Goal: Task Accomplishment & Management: Manage account settings

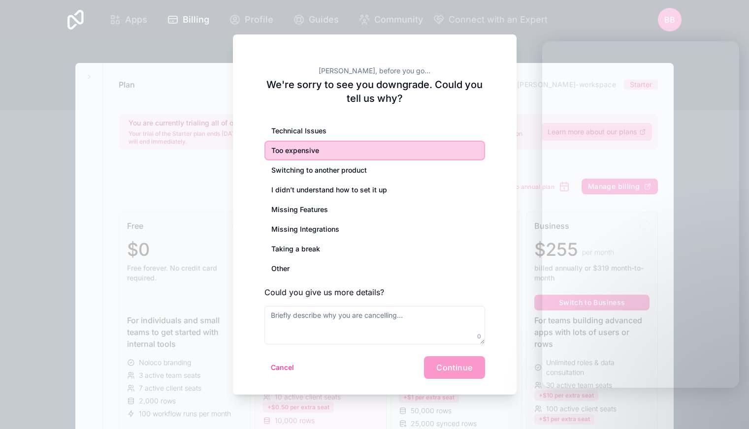
scroll to position [110, 0]
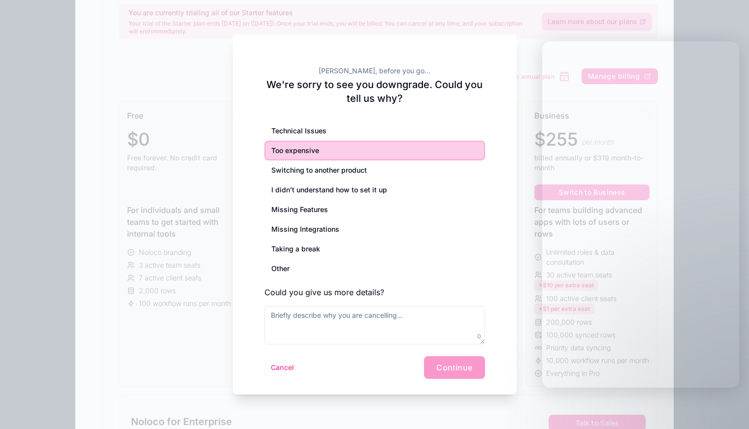
click at [503, 410] on div at bounding box center [374, 214] width 749 height 429
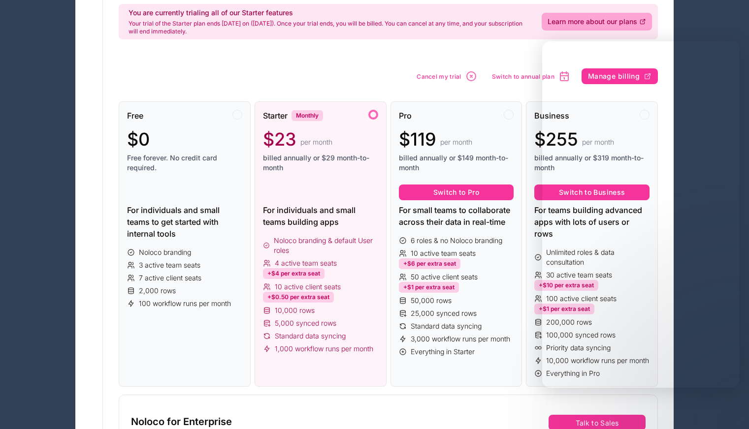
click at [443, 80] on button "Cancel my trial" at bounding box center [446, 76] width 67 height 19
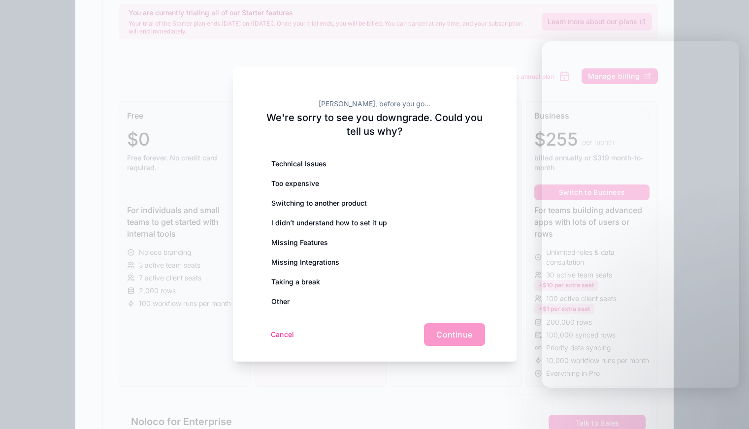
click at [322, 173] on div "Technical Issues" at bounding box center [374, 164] width 220 height 20
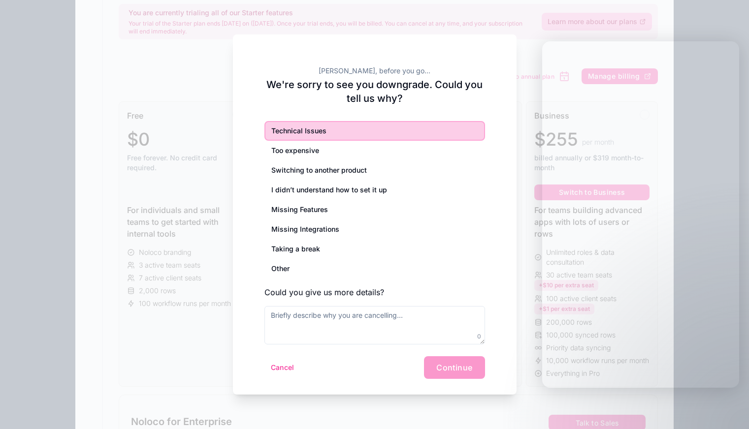
click at [325, 152] on div "Too expensive" at bounding box center [374, 151] width 220 height 20
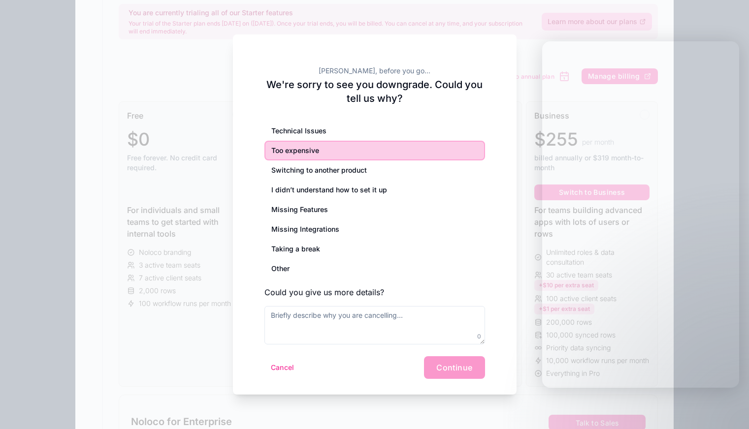
click at [453, 366] on div "Cancel Continue" at bounding box center [374, 367] width 220 height 23
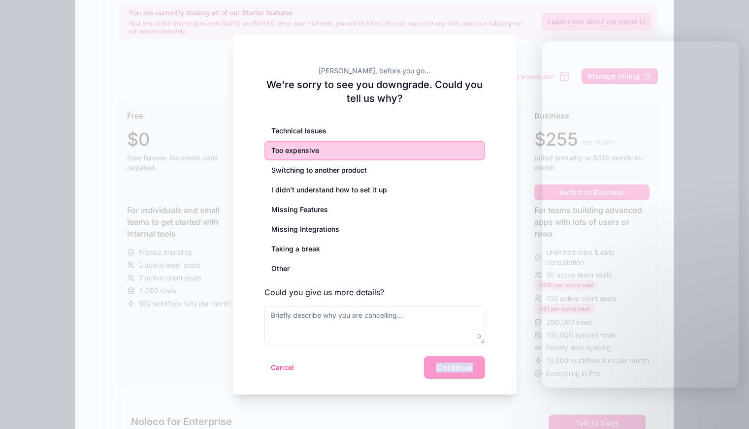
click at [384, 364] on div "Cancel Continue" at bounding box center [374, 367] width 220 height 23
click at [473, 364] on div "Cancel Continue" at bounding box center [374, 367] width 220 height 23
click at [374, 360] on div "Cancel Continue" at bounding box center [374, 367] width 220 height 23
click at [447, 364] on div "Cancel Continue" at bounding box center [374, 367] width 220 height 23
click at [298, 330] on textarea at bounding box center [374, 325] width 220 height 38
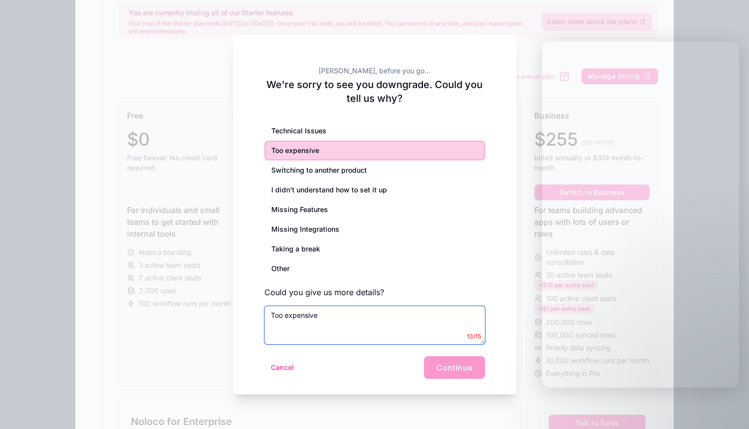
type textarea "Too expensive"
drag, startPoint x: 445, startPoint y: 367, endPoint x: 344, endPoint y: 360, distance: 102.1
click at [443, 367] on div "Cancel Continue" at bounding box center [374, 367] width 220 height 23
click at [306, 357] on div "Cancel Continue" at bounding box center [374, 367] width 220 height 23
drag, startPoint x: 460, startPoint y: 367, endPoint x: 454, endPoint y: 367, distance: 5.9
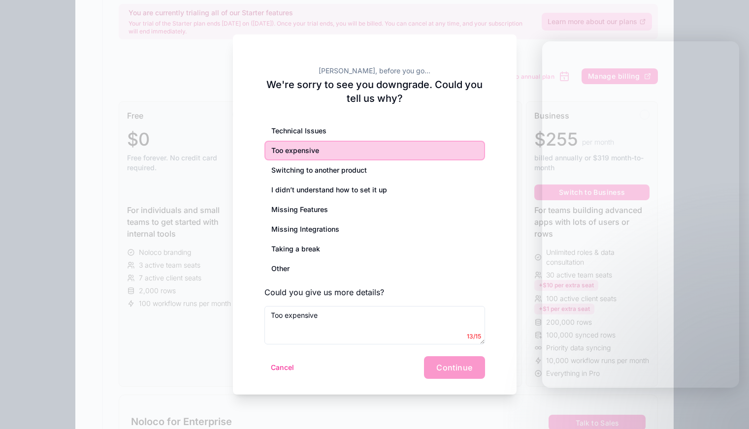
click at [459, 367] on div "Cancel Continue" at bounding box center [374, 367] width 220 height 23
click at [335, 363] on div "Cancel Continue" at bounding box center [374, 367] width 220 height 23
drag, startPoint x: 460, startPoint y: 369, endPoint x: 409, endPoint y: 368, distance: 50.7
click at [458, 368] on div "Cancel Continue" at bounding box center [374, 367] width 220 height 23
drag, startPoint x: 369, startPoint y: 368, endPoint x: 295, endPoint y: 367, distance: 73.8
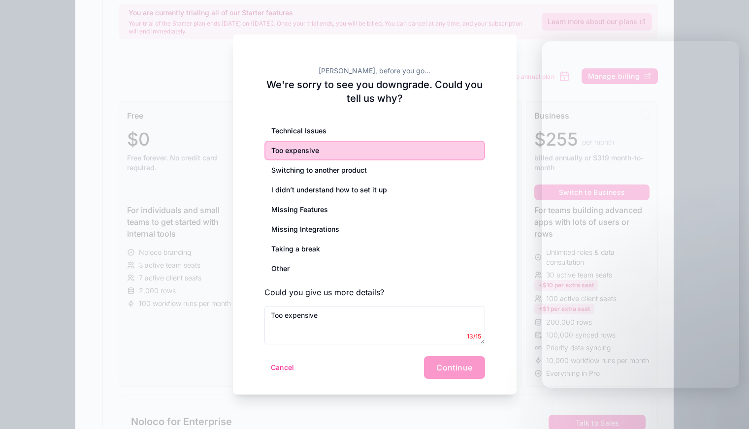
click at [367, 368] on div "Cancel Continue" at bounding box center [374, 367] width 220 height 23
click at [287, 367] on button "Cancel" at bounding box center [282, 368] width 36 height 16
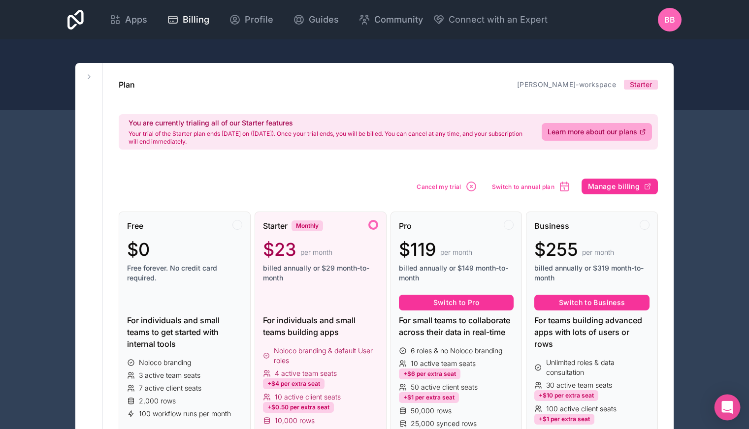
click at [724, 408] on icon "Open Intercom Messenger" at bounding box center [726, 407] width 11 height 13
